Goal: Transaction & Acquisition: Purchase product/service

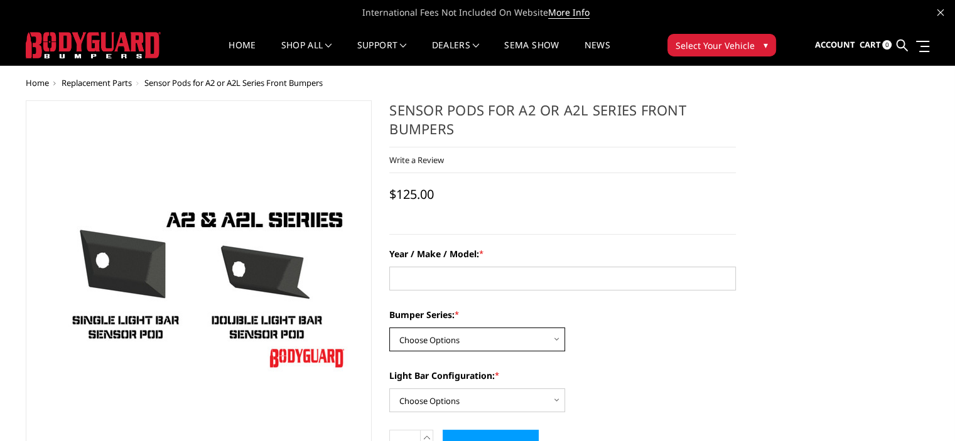
click at [488, 342] on select "Choose Options Freedom Series - truck front (winch) Freedom Series - truck fron…" at bounding box center [477, 340] width 176 height 24
select select "1233"
click at [389, 328] on select "Choose Options Freedom Series - truck front (winch) Freedom Series - truck fron…" at bounding box center [477, 340] width 176 height 24
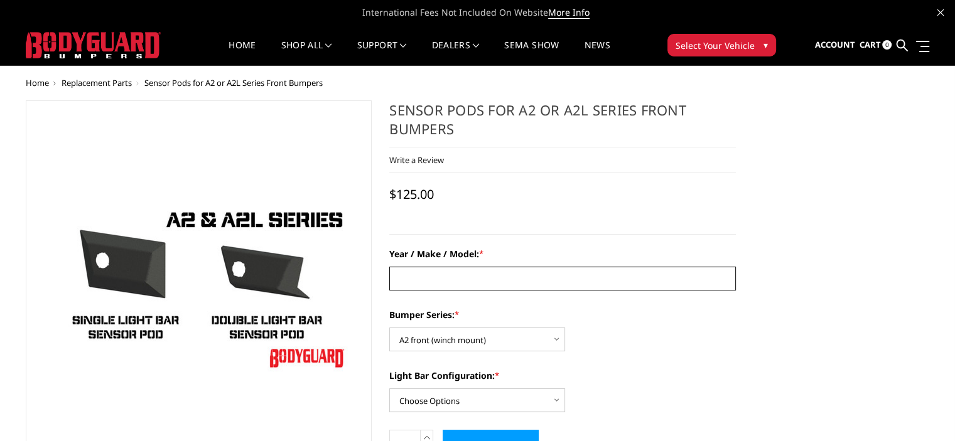
click at [451, 273] on input "Year / Make / Model: *" at bounding box center [562, 279] width 347 height 24
type input "24 / Ford /F350"
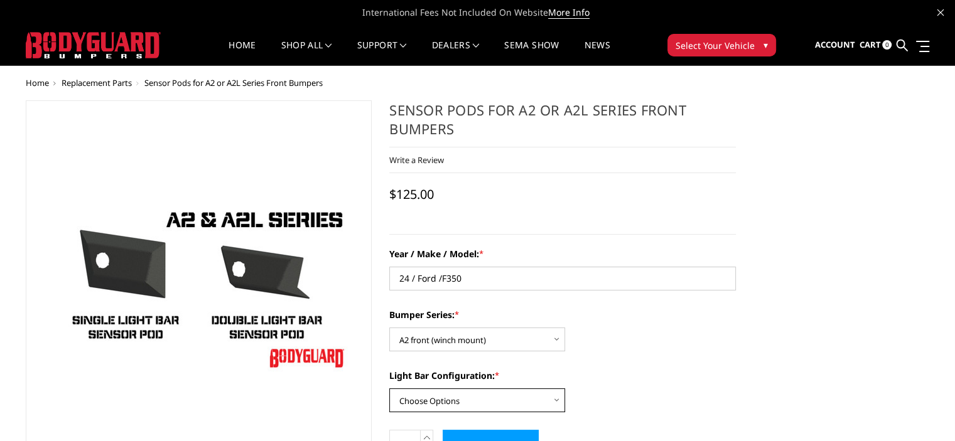
click at [437, 398] on select "Choose Options One light bar cutout Two light bar cutouts" at bounding box center [477, 401] width 176 height 24
select select "1321"
click at [389, 389] on select "Choose Options One light bar cutout Two light bar cutouts" at bounding box center [477, 401] width 176 height 24
click at [475, 333] on select "Choose Options Freedom Series - truck front (winch) Freedom Series - truck fron…" at bounding box center [477, 340] width 176 height 24
click at [389, 328] on select "Choose Options Freedom Series - truck front (winch) Freedom Series - truck fron…" at bounding box center [477, 340] width 176 height 24
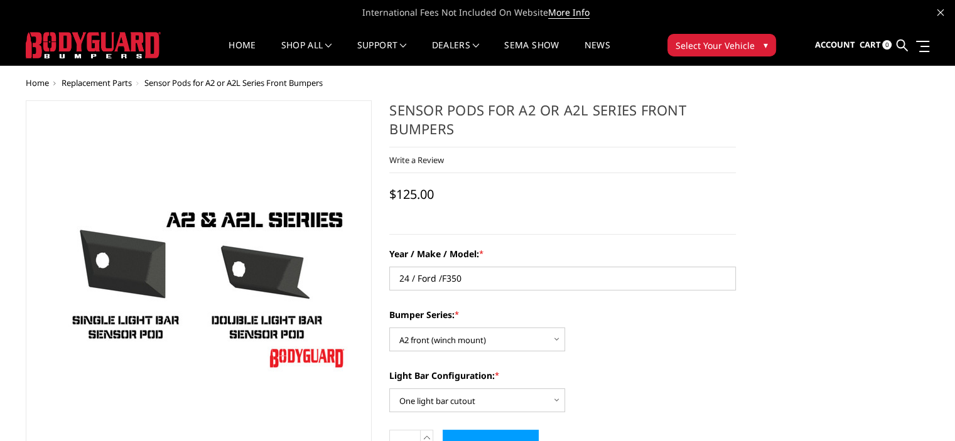
click at [713, 347] on div "Bumper Series: * Choose Options Freedom Series - truck front (winch) Freedom Se…" at bounding box center [562, 329] width 347 height 43
click at [507, 398] on select "Choose Options One light bar cutout Two light bar cutouts" at bounding box center [477, 401] width 176 height 24
click at [389, 389] on select "Choose Options One light bar cutout Two light bar cutouts" at bounding box center [477, 401] width 176 height 24
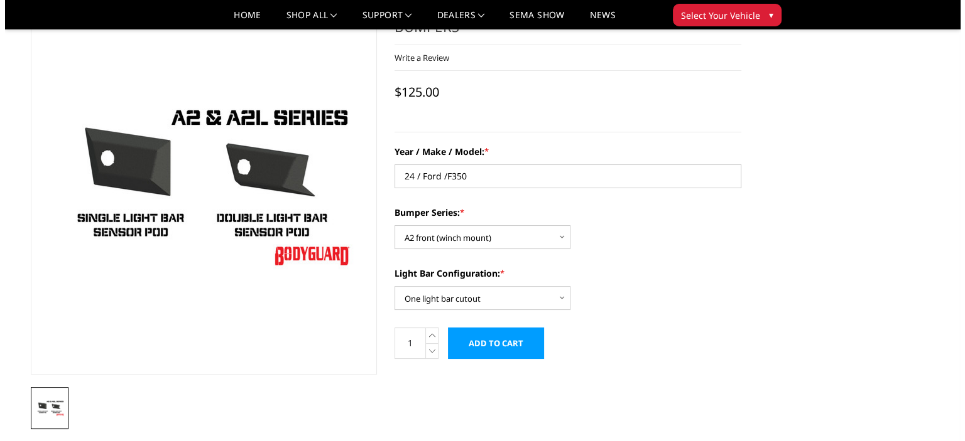
scroll to position [62, 0]
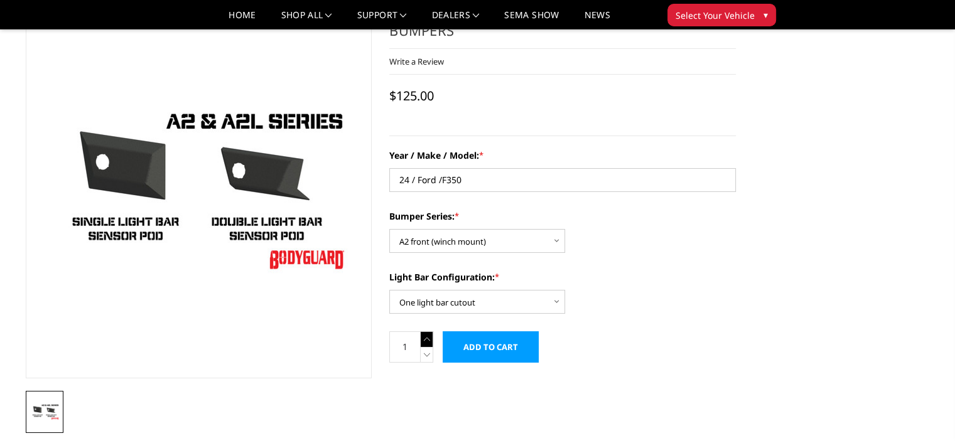
click at [421, 342] on icon at bounding box center [427, 340] width 13 height 16
type input "2"
click at [502, 354] on input "Add to Cart" at bounding box center [491, 347] width 96 height 31
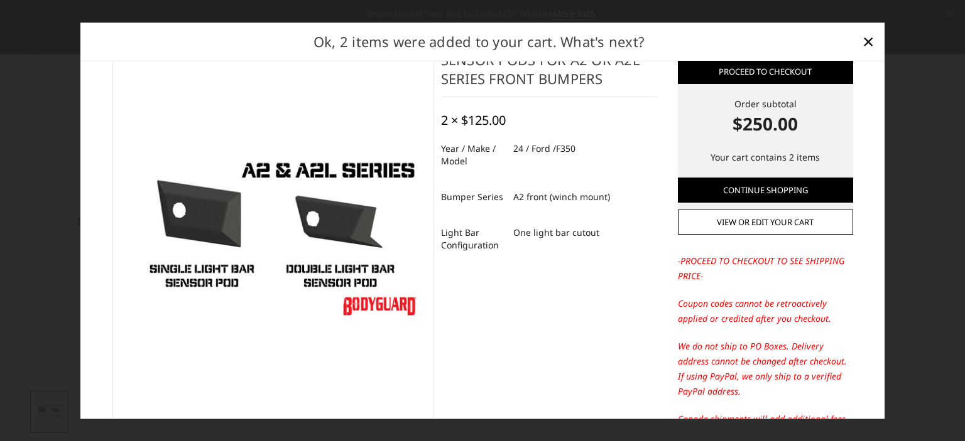
scroll to position [23, 0]
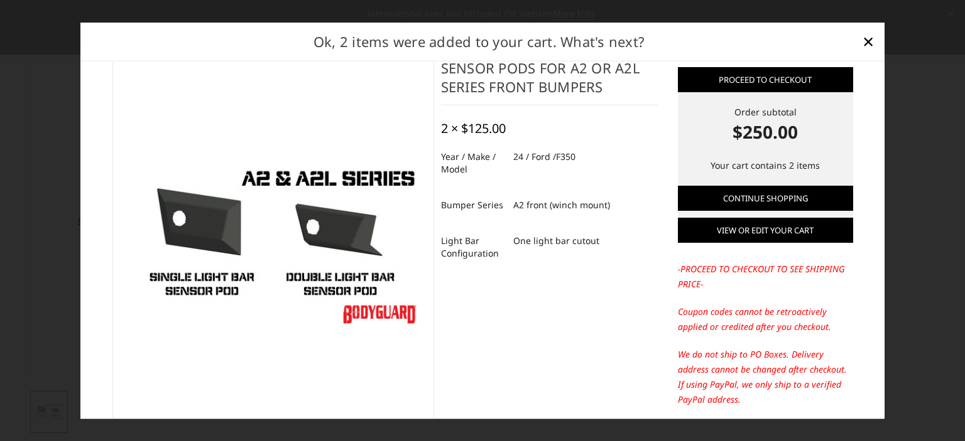
click at [764, 232] on link "View or edit your cart" at bounding box center [765, 230] width 175 height 25
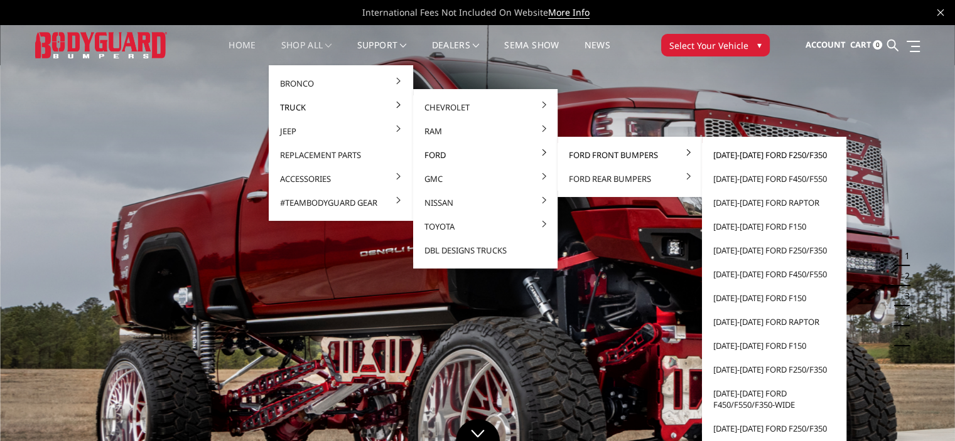
click at [731, 158] on link "[DATE]-[DATE] Ford F250/F350" at bounding box center [774, 155] width 134 height 24
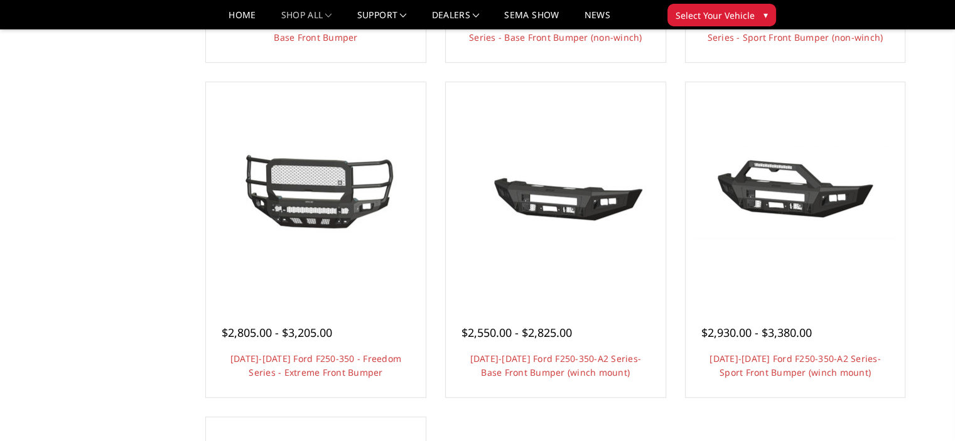
scroll to position [751, 0]
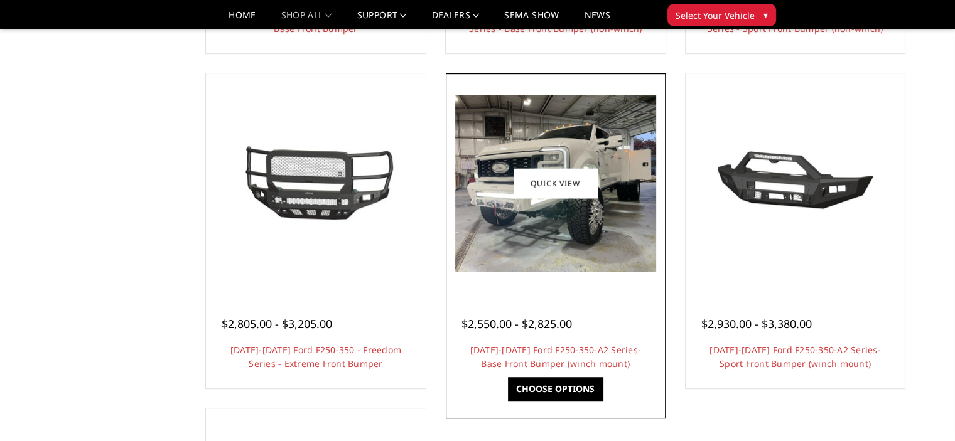
click at [584, 216] on img at bounding box center [555, 183] width 201 height 177
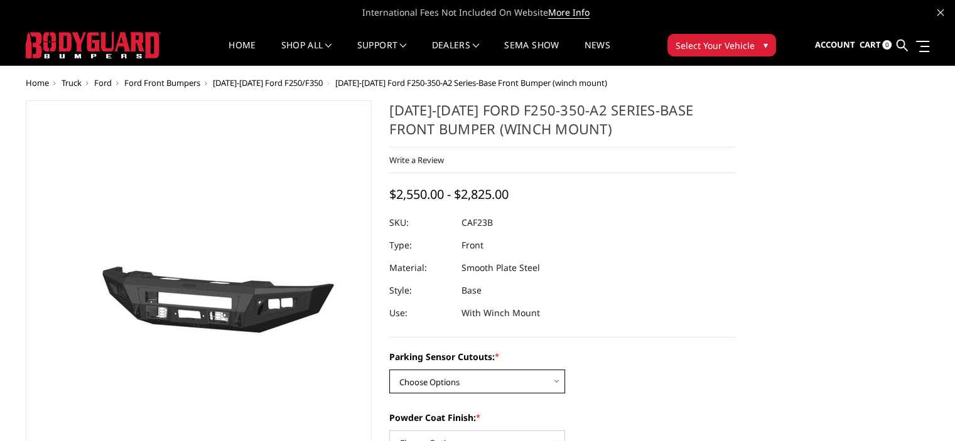
click at [475, 382] on select "Choose Options No-Without Parking Sensor Cutouts Yes-With Parking Sensor Cutouts" at bounding box center [477, 382] width 176 height 24
click at [712, 298] on dl "SKU: CAF23B UPC: Type: Front Material: Smooth Plate Steel Style: Base Use: With…" at bounding box center [562, 268] width 347 height 113
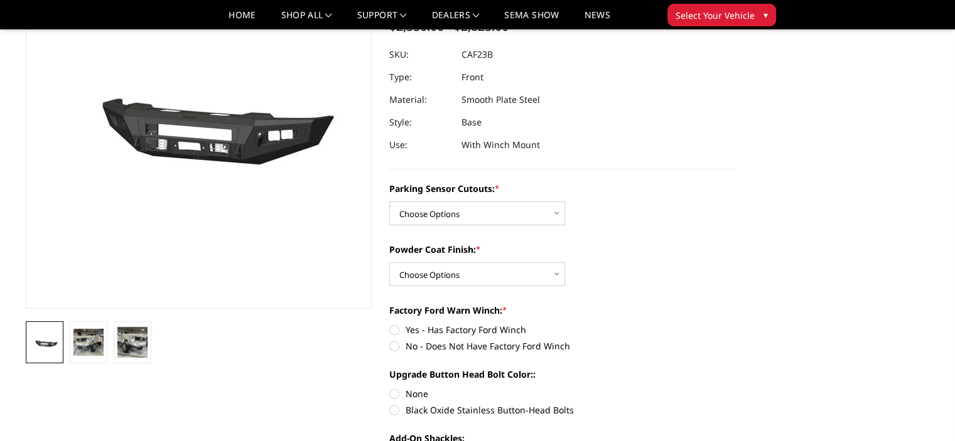
scroll to position [129, 0]
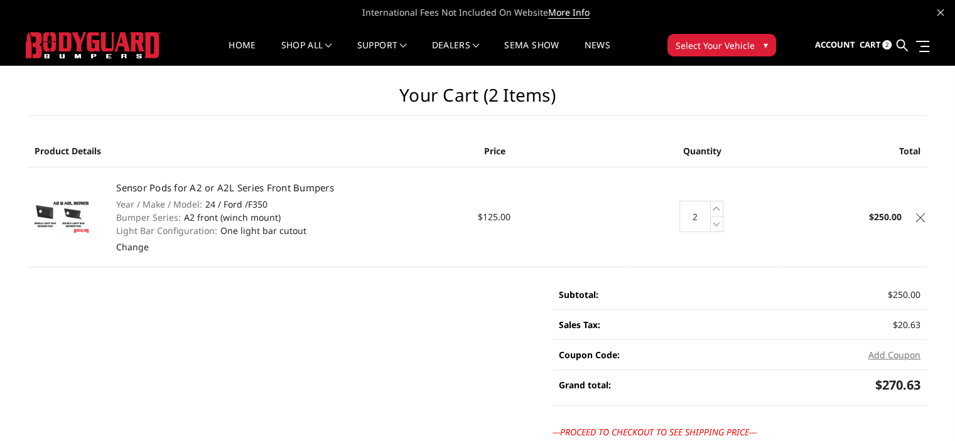
click at [868, 43] on span "Cart" at bounding box center [869, 44] width 21 height 11
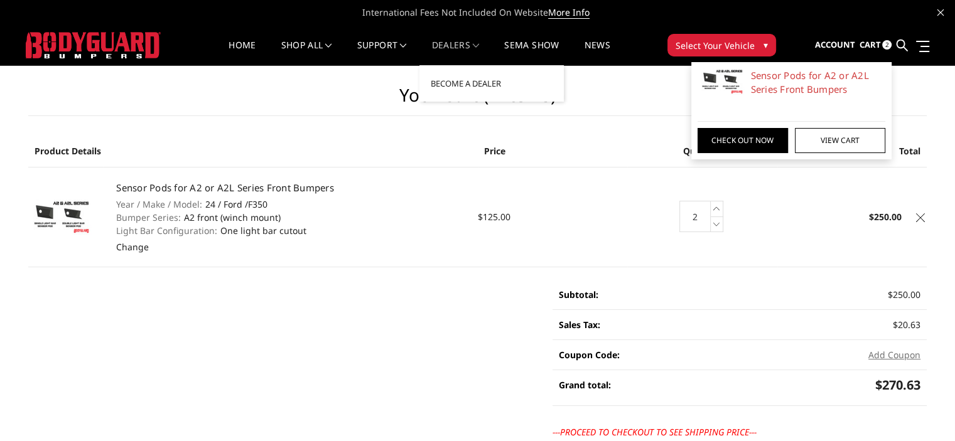
click at [450, 41] on link "Dealers" at bounding box center [456, 53] width 48 height 24
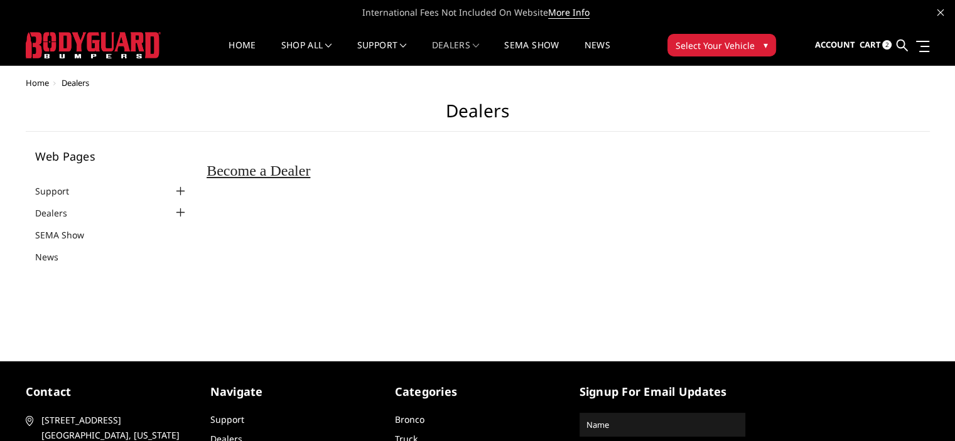
click at [869, 43] on span "Cart" at bounding box center [869, 44] width 21 height 11
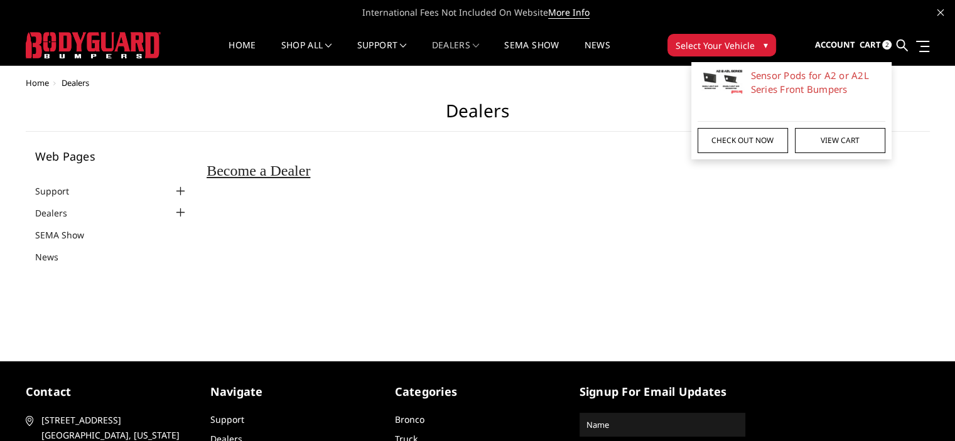
click at [762, 135] on link "Check out now" at bounding box center [743, 140] width 90 height 25
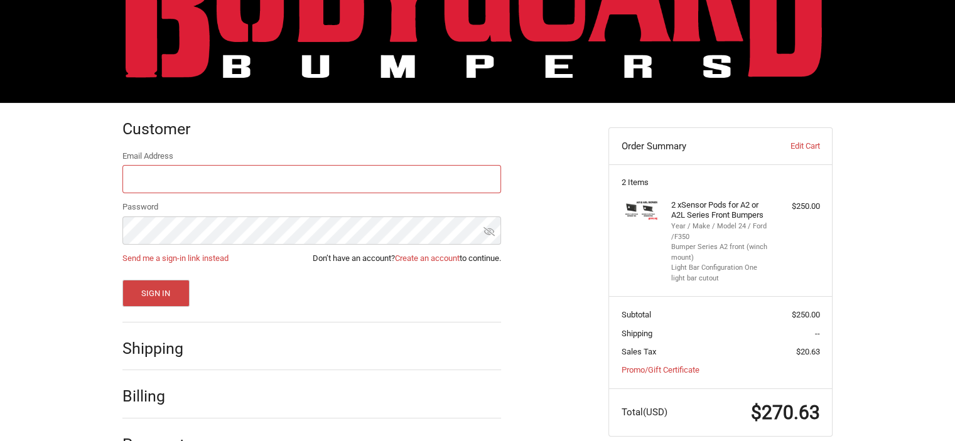
scroll to position [100, 0]
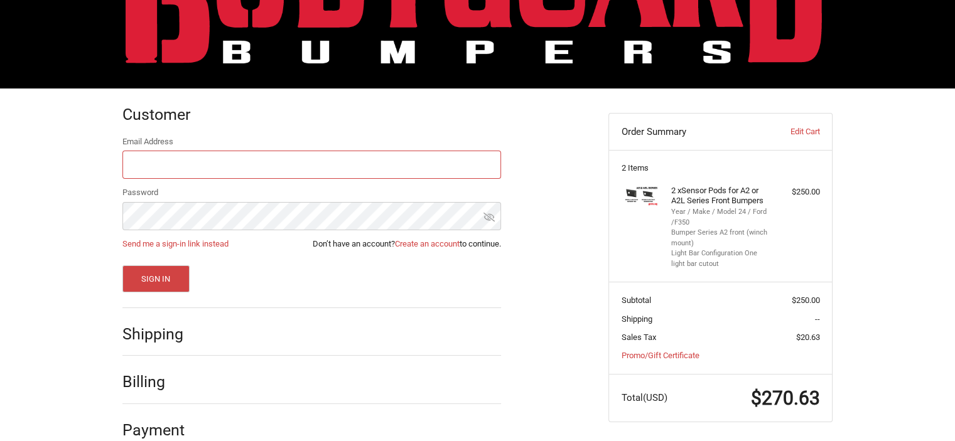
click at [210, 169] on input "Email Address" at bounding box center [311, 165] width 379 height 28
type input "andrew@rossmonsterdesign.com"
click at [489, 214] on icon at bounding box center [489, 217] width 11 height 9
click at [168, 267] on button "Sign In" at bounding box center [155, 279] width 67 height 27
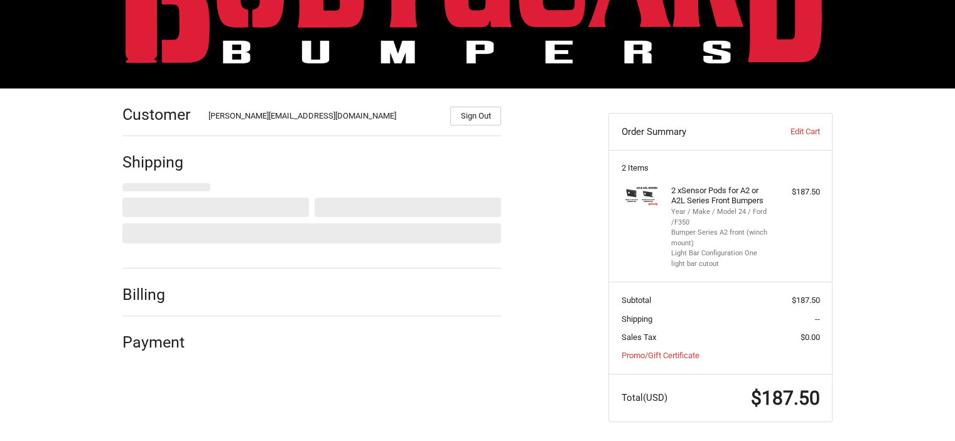
scroll to position [105, 0]
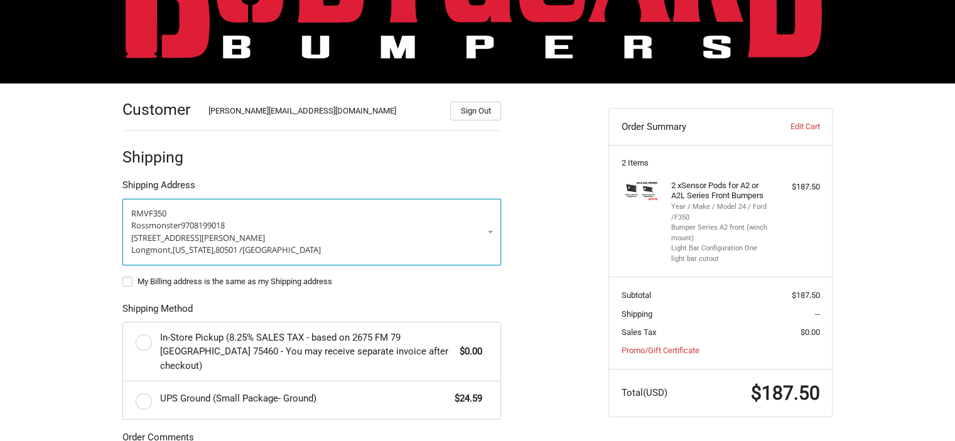
click at [489, 233] on link "RMV F350 Rossmonster 9708199018 711 S Bowen St. Longmont, Colorado, 80501 / Uni…" at bounding box center [311, 232] width 379 height 67
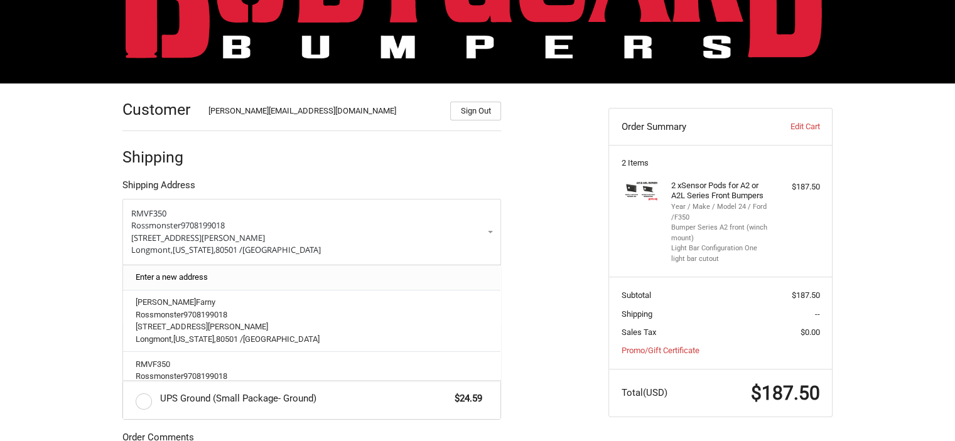
click at [192, 273] on link "Enter a new address" at bounding box center [311, 277] width 365 height 24
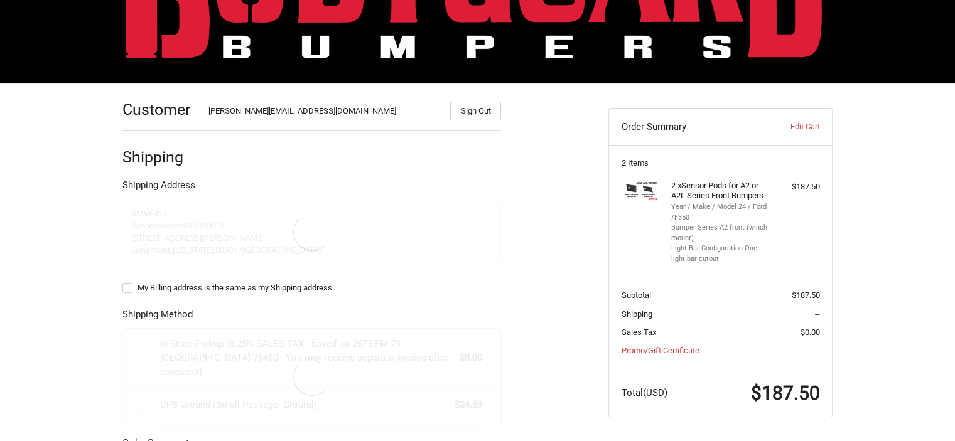
select select "US"
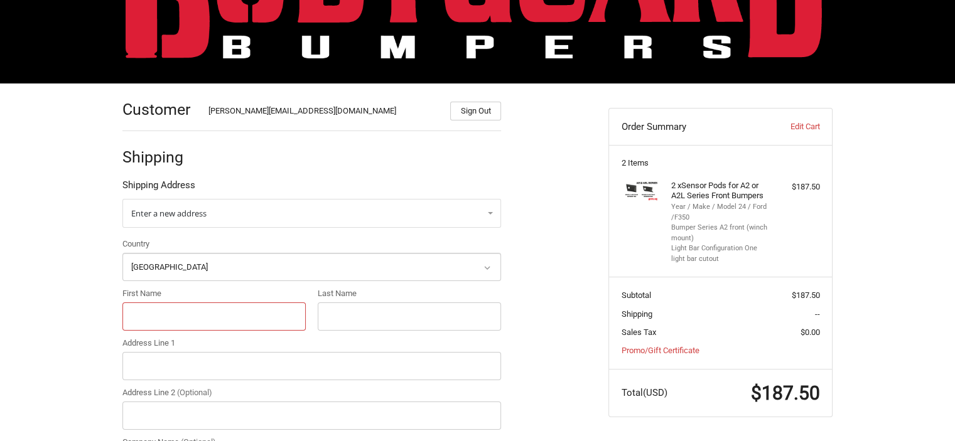
click at [176, 313] on input "First Name" at bounding box center [213, 317] width 183 height 28
type input "Andrew"
type input "Farny"
type input "501 South Francis Street"
type input "Rossmonster"
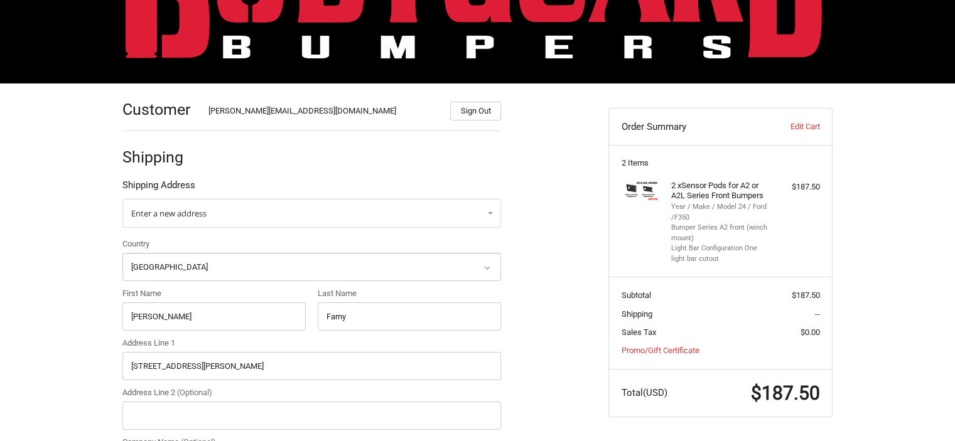
type input "Longmont"
select select "CO"
type input "80501"
type input "7202950623"
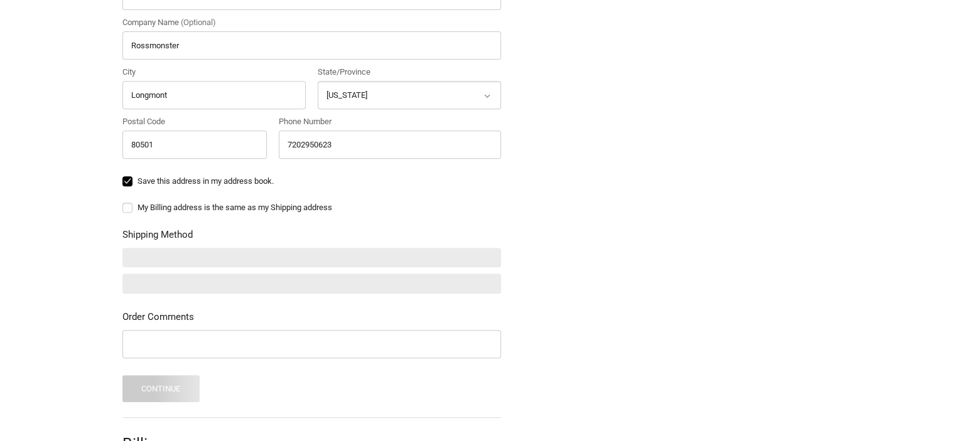
scroll to position [530, 0]
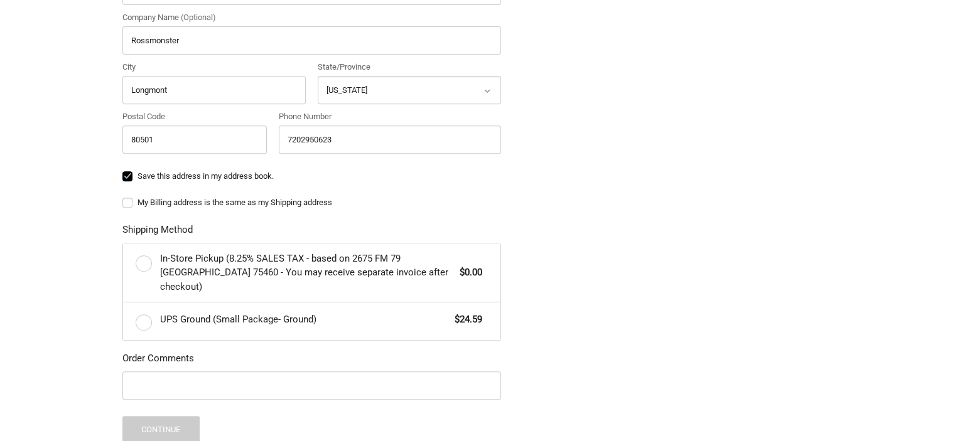
click at [129, 200] on label "My Billing address is the same as my Shipping address" at bounding box center [311, 203] width 379 height 10
click at [123, 197] on input "My Billing address is the same as my Shipping address" at bounding box center [122, 197] width 1 height 1
checkbox input "true"
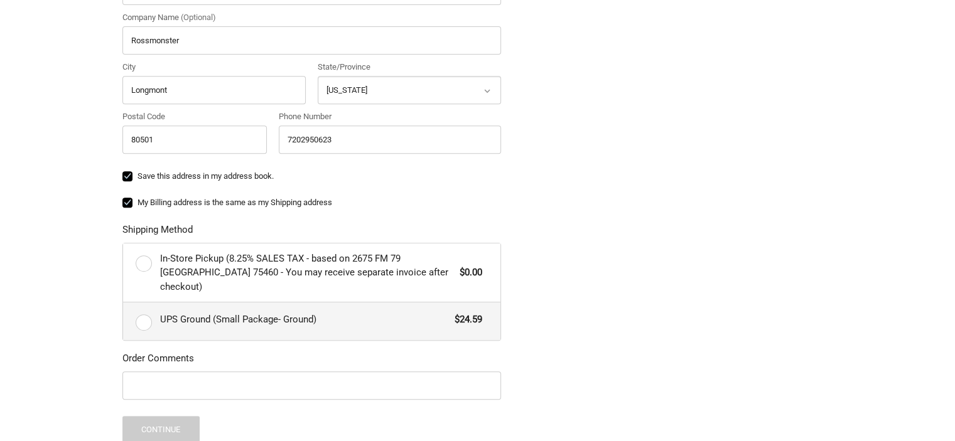
click at [143, 308] on label "UPS Ground (Small Package- Ground) $24.59" at bounding box center [311, 322] width 377 height 38
click at [124, 303] on input "UPS Ground (Small Package- Ground) $24.59" at bounding box center [123, 303] width 1 height 1
radio input "true"
click at [127, 201] on label "My Billing address is the same as my Shipping address" at bounding box center [311, 203] width 379 height 10
click at [123, 197] on input "My Billing address is the same as my Shipping address" at bounding box center [122, 197] width 1 height 1
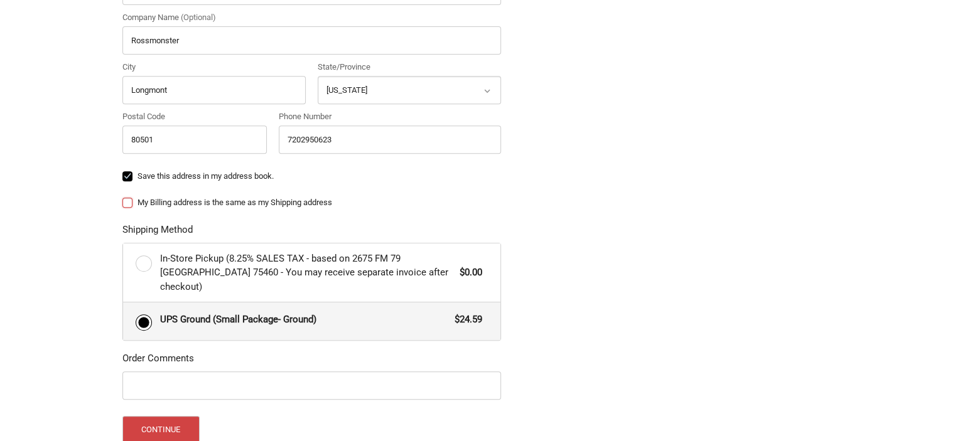
checkbox input "false"
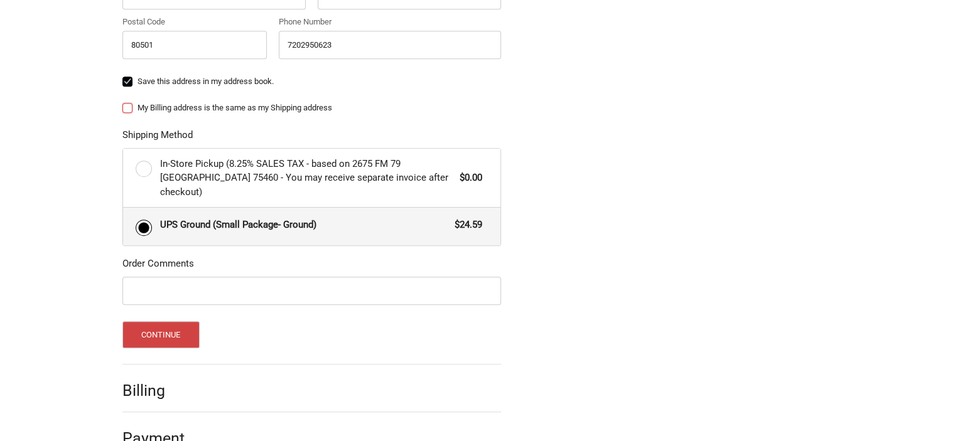
scroll to position [639, 0]
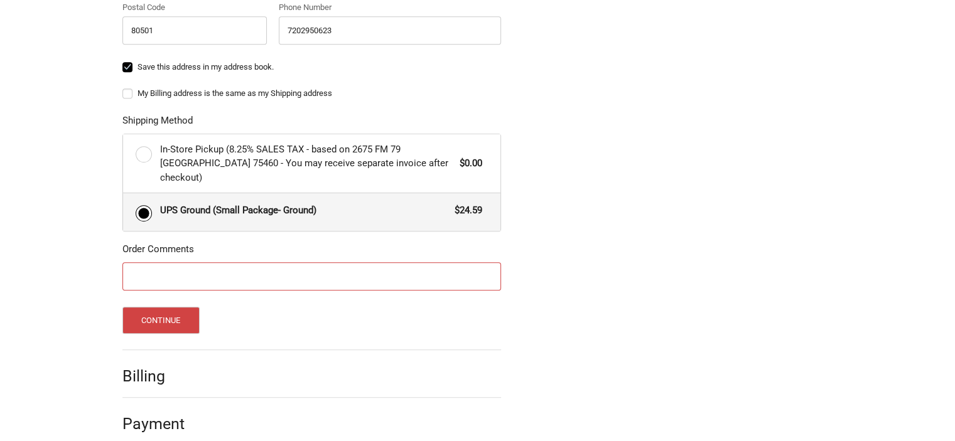
click at [206, 262] on input "Order Comments" at bounding box center [311, 276] width 379 height 28
type input "Service - Jonathan Sherman"
click at [178, 307] on button "Continue" at bounding box center [160, 320] width 77 height 27
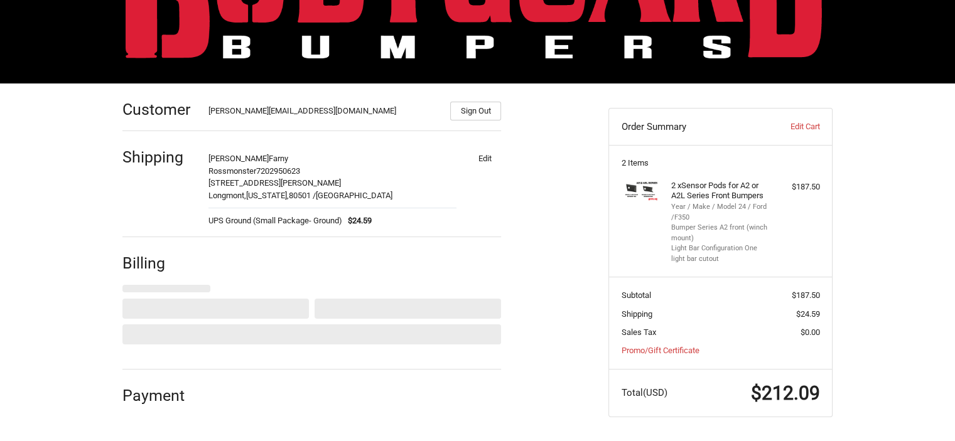
select select "US"
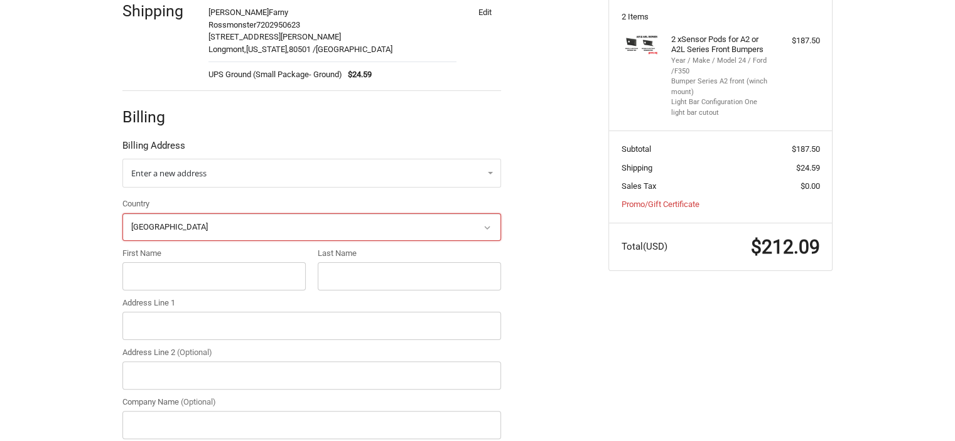
scroll to position [254, 0]
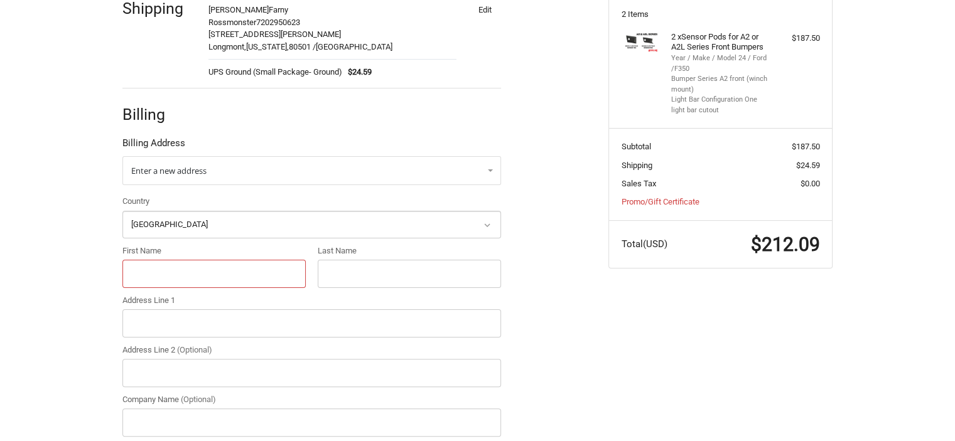
click at [214, 276] on input "First Name" at bounding box center [213, 274] width 183 height 28
type input "Andrew"
type input "f"
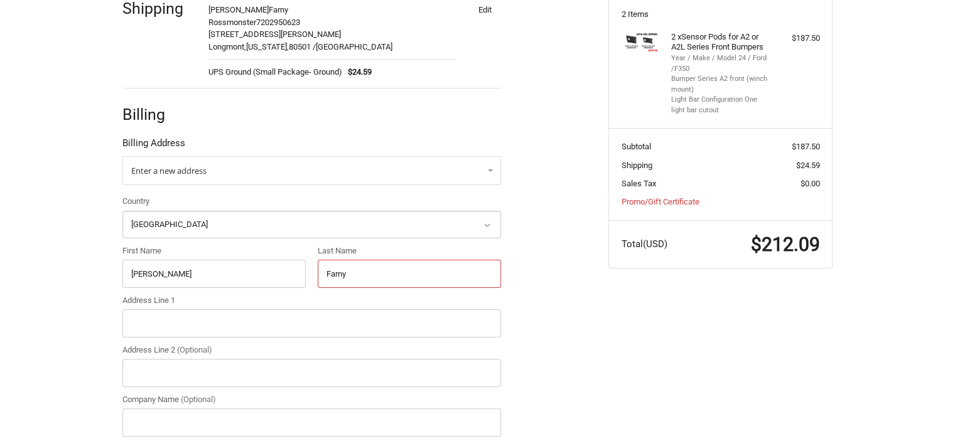
type input "Farny"
type input "711 S Bowen St"
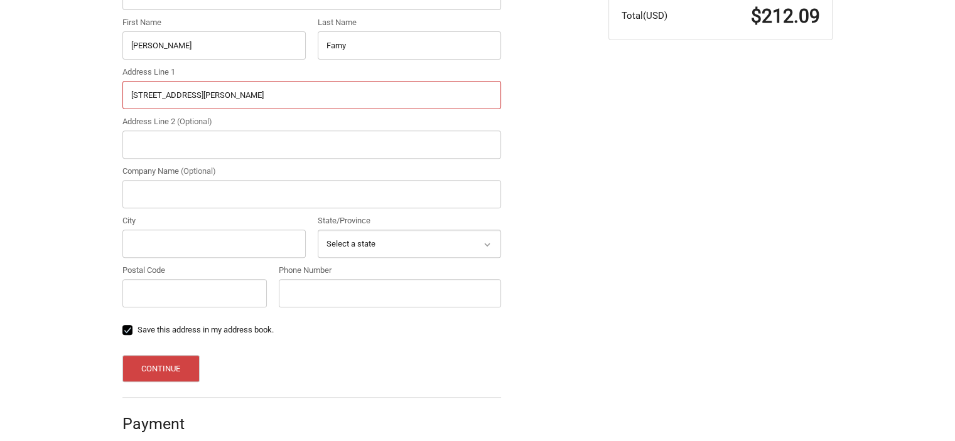
scroll to position [482, 0]
click at [261, 246] on input "City" at bounding box center [213, 244] width 183 height 28
type input "Longmont"
select select "CO"
type input "80501"
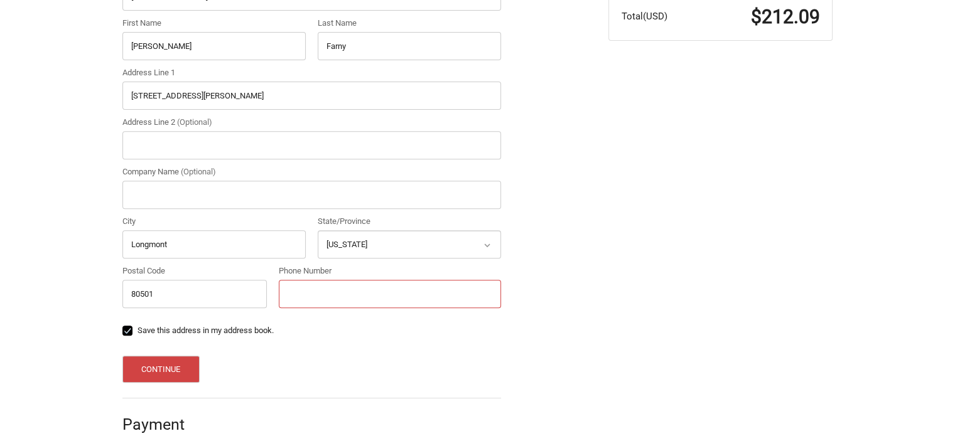
click at [328, 287] on input "Phone Number" at bounding box center [390, 294] width 222 height 28
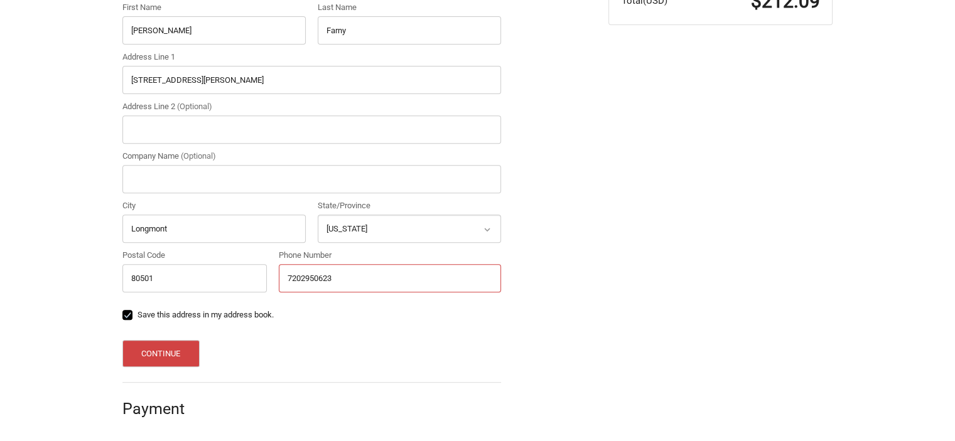
type input "7202950623"
click at [158, 357] on button "Continue" at bounding box center [160, 353] width 77 height 27
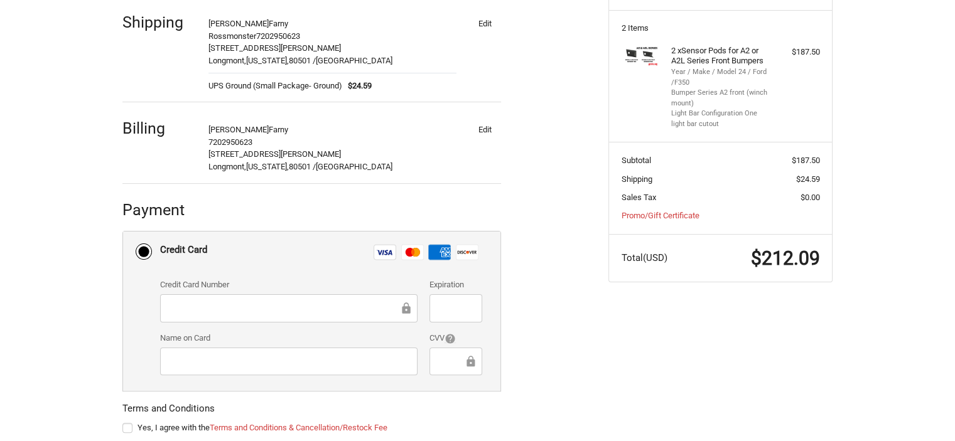
scroll to position [252, 0]
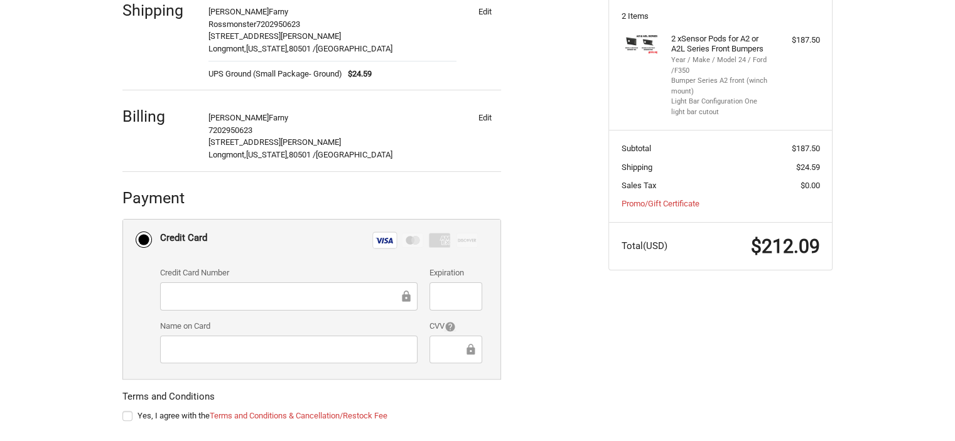
click at [128, 414] on label "Yes, I agree with the Terms and Conditions & Cancellation/Restock Fee" at bounding box center [311, 416] width 379 height 10
click at [123, 411] on input "Yes, I agree with the Terms and Conditions & Cancellation/Restock Fee" at bounding box center [122, 410] width 1 height 1
checkbox input "true"
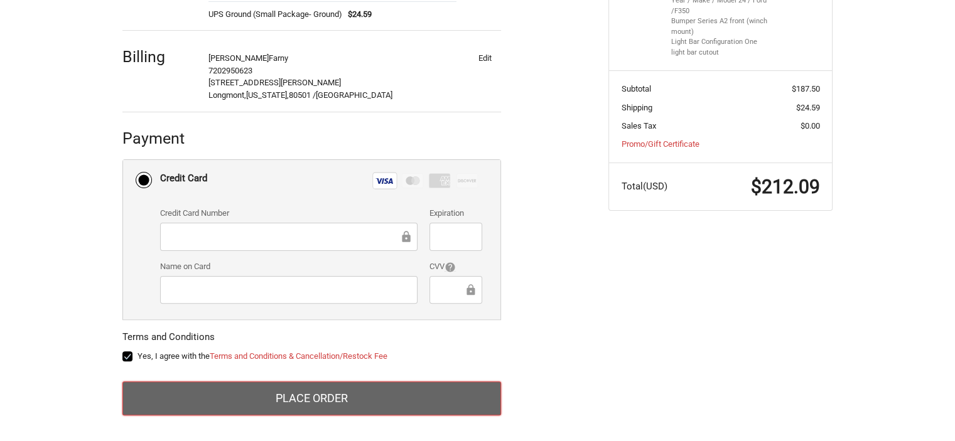
click at [428, 400] on button "Place Order" at bounding box center [311, 399] width 379 height 34
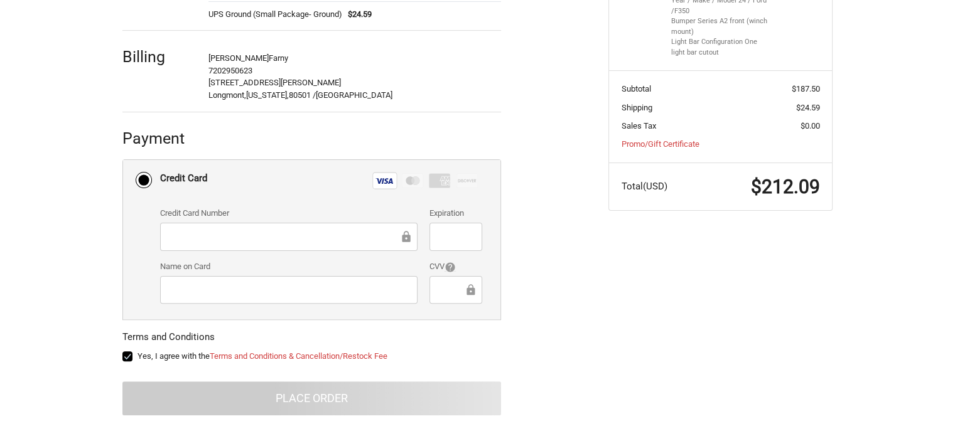
scroll to position [96, 0]
